Goal: Task Accomplishment & Management: Use online tool/utility

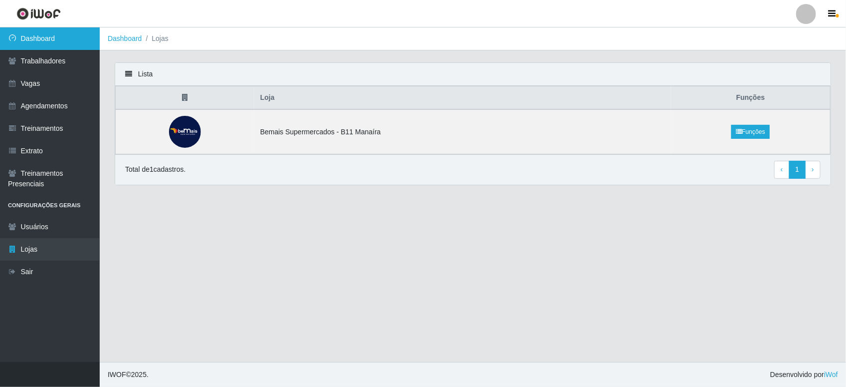
click at [75, 33] on link "Dashboard" at bounding box center [50, 38] width 100 height 22
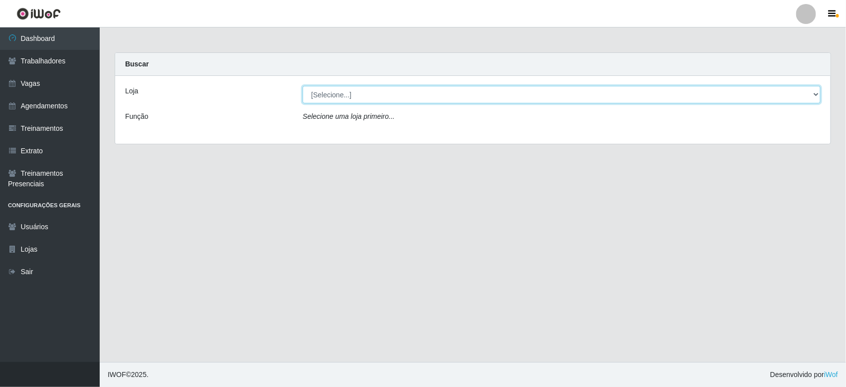
click at [468, 102] on select "[Selecione...] Bemais Supermercados - B11 Manaíra" at bounding box center [562, 94] width 518 height 17
click at [440, 99] on select "[Selecione...] Bemais Supermercados - B11 Manaíra" at bounding box center [562, 94] width 518 height 17
click at [437, 93] on select "[Selecione...] Bemais Supermercados - B11 Manaíra" at bounding box center [562, 94] width 518 height 17
select select "409"
click at [303, 86] on select "[Selecione...] Bemais Supermercados - B11 Manaíra" at bounding box center [562, 94] width 518 height 17
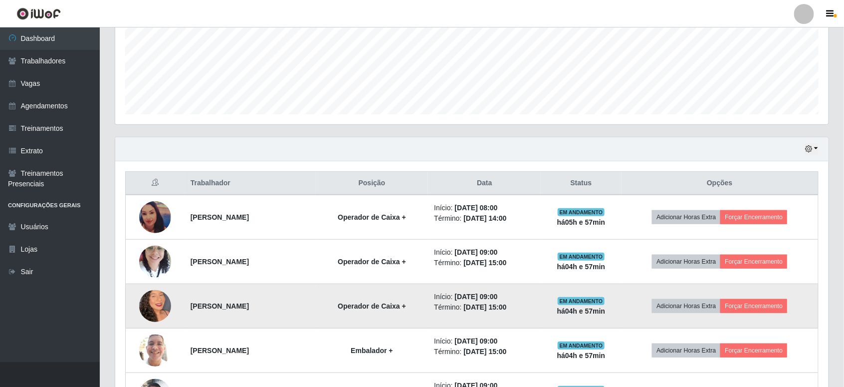
scroll to position [249, 0]
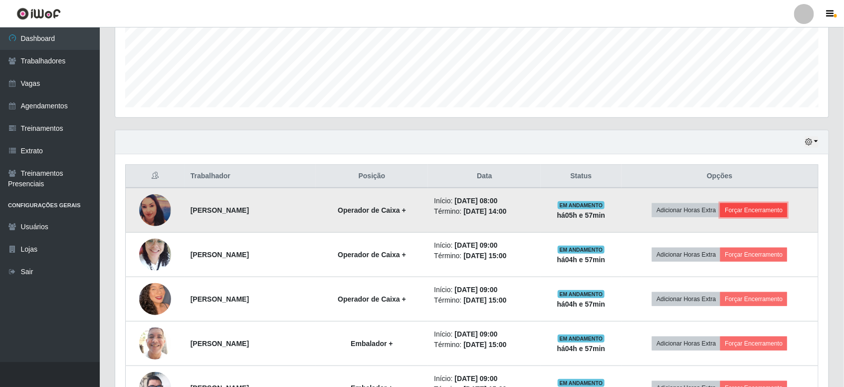
click at [757, 210] on button "Forçar Encerramento" at bounding box center [753, 210] width 67 height 14
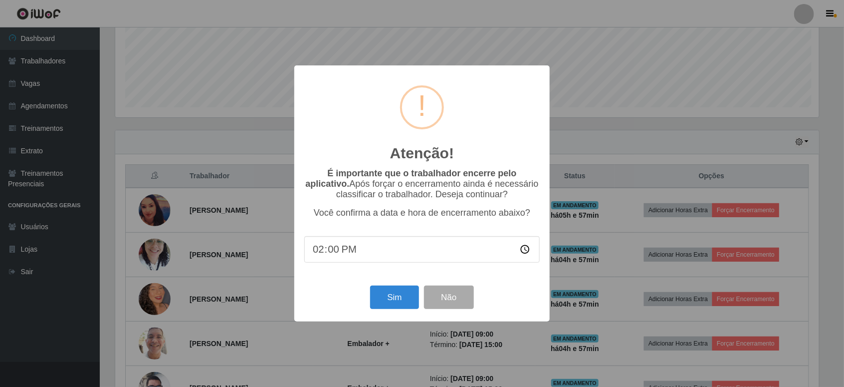
scroll to position [207, 706]
click at [399, 299] on button "Sim" at bounding box center [396, 296] width 48 height 23
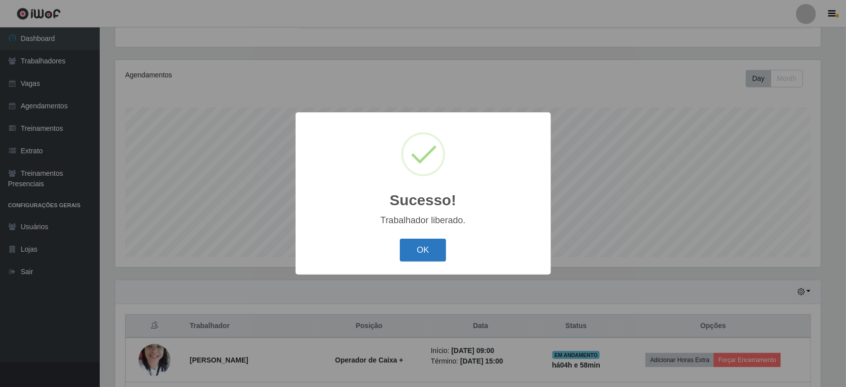
click at [425, 247] on button "OK" at bounding box center [423, 249] width 46 height 23
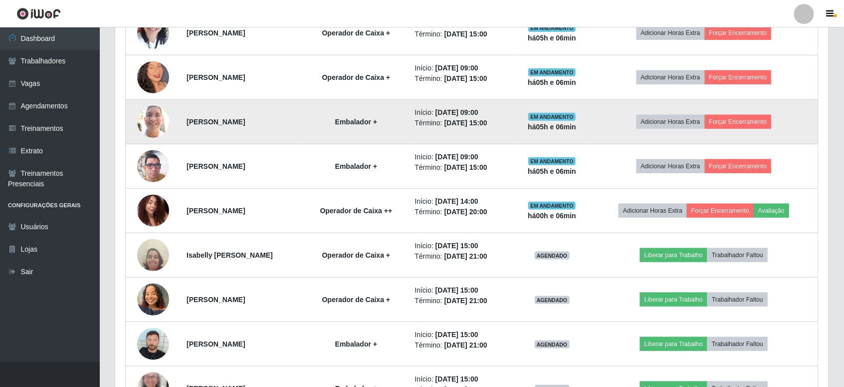
scroll to position [474, 0]
